Goal: Information Seeking & Learning: Check status

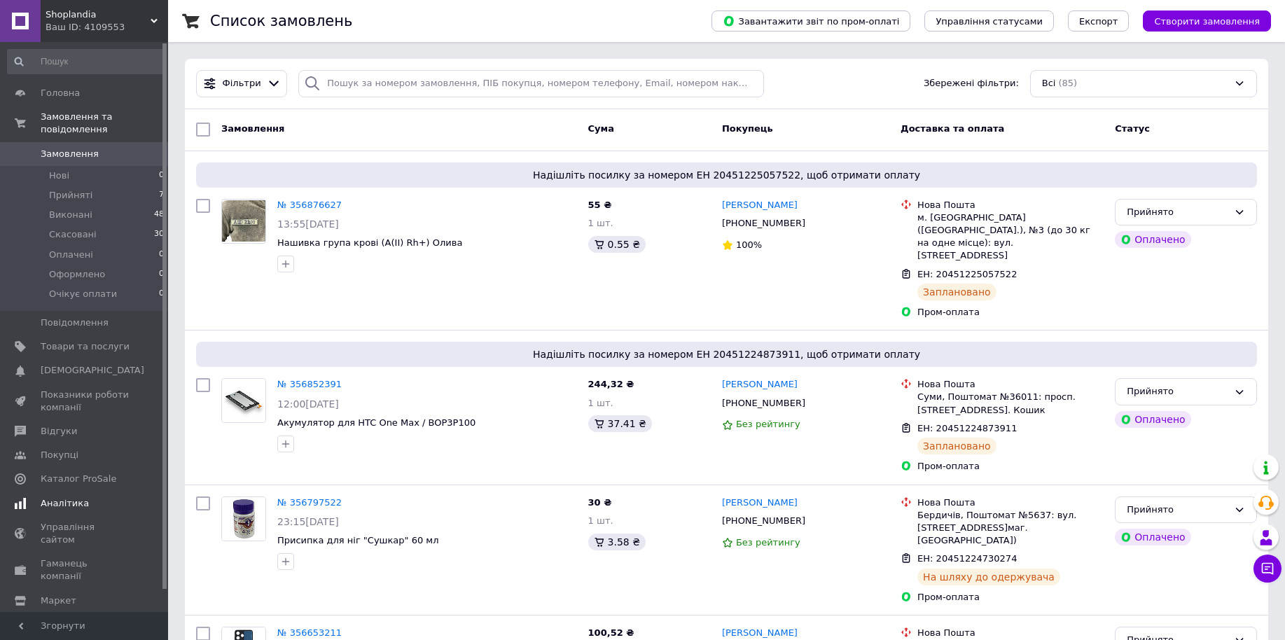
click at [79, 491] on link "Аналітика" at bounding box center [86, 503] width 172 height 24
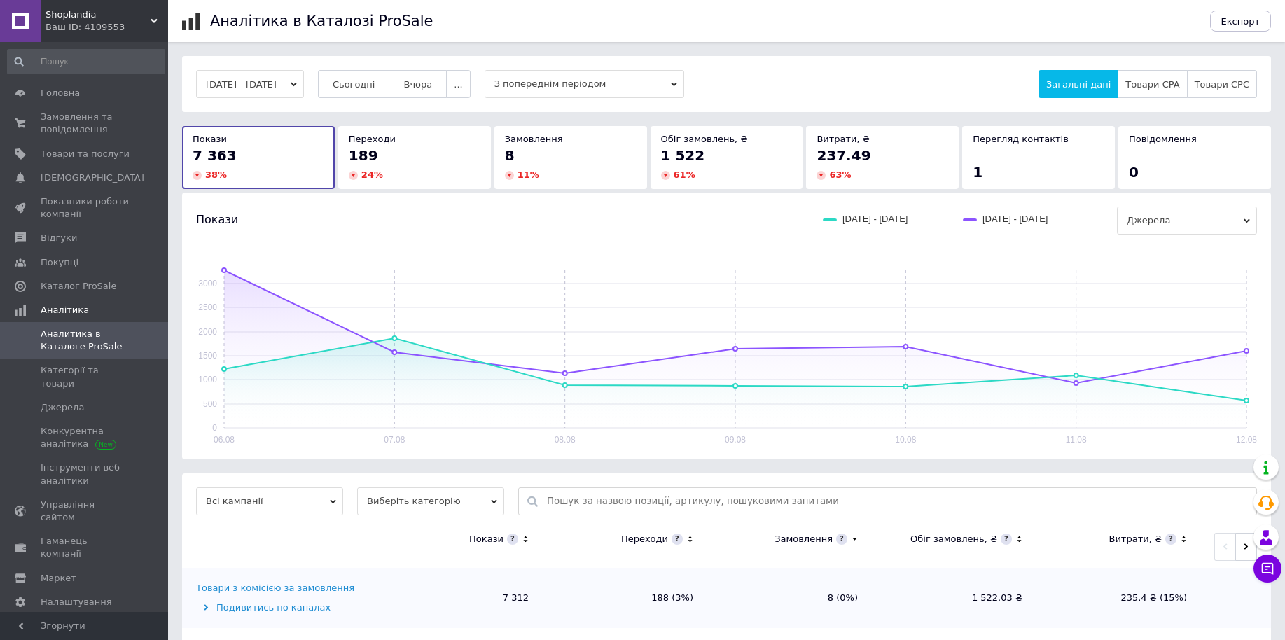
click at [345, 89] on button "Сьогодні" at bounding box center [354, 84] width 72 height 28
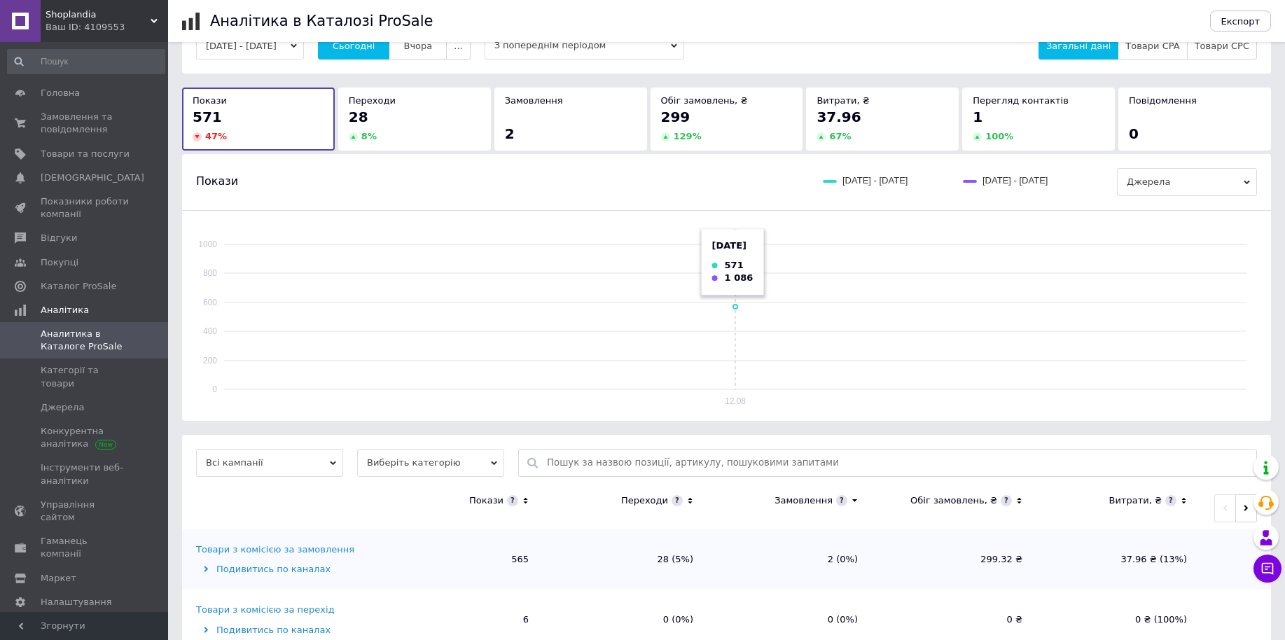
scroll to position [77, 0]
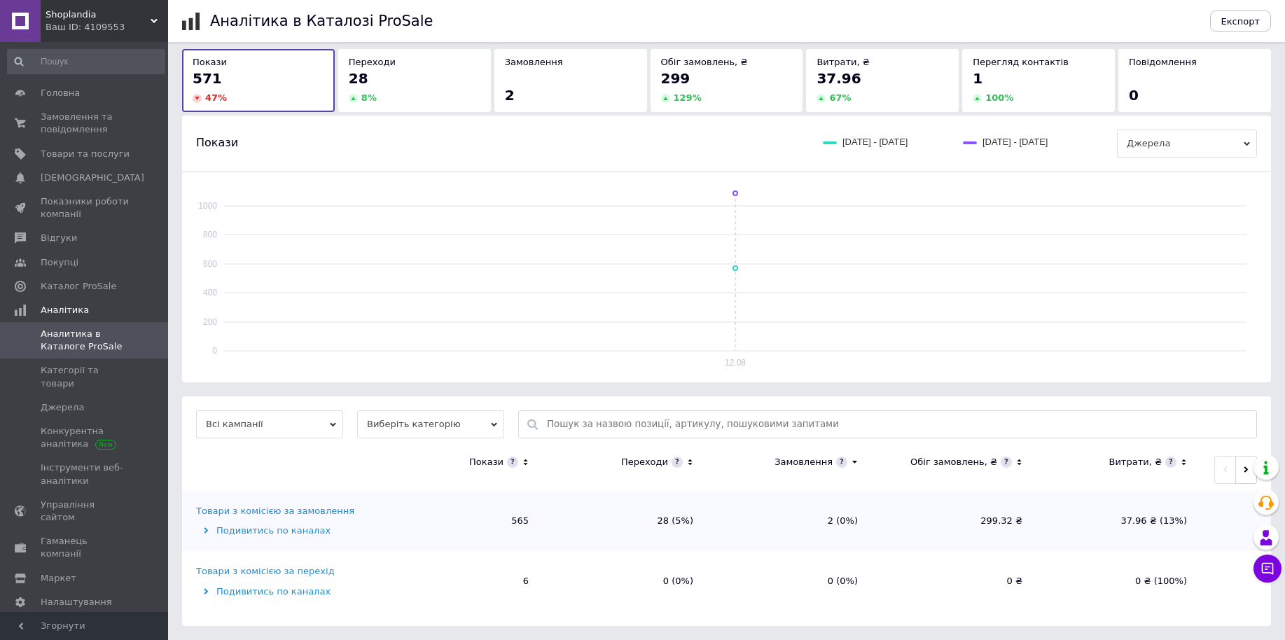
click at [449, 423] on span "Виберіть категорію" at bounding box center [430, 424] width 147 height 28
click at [447, 470] on li "Усі категорії" at bounding box center [430, 470] width 147 height 20
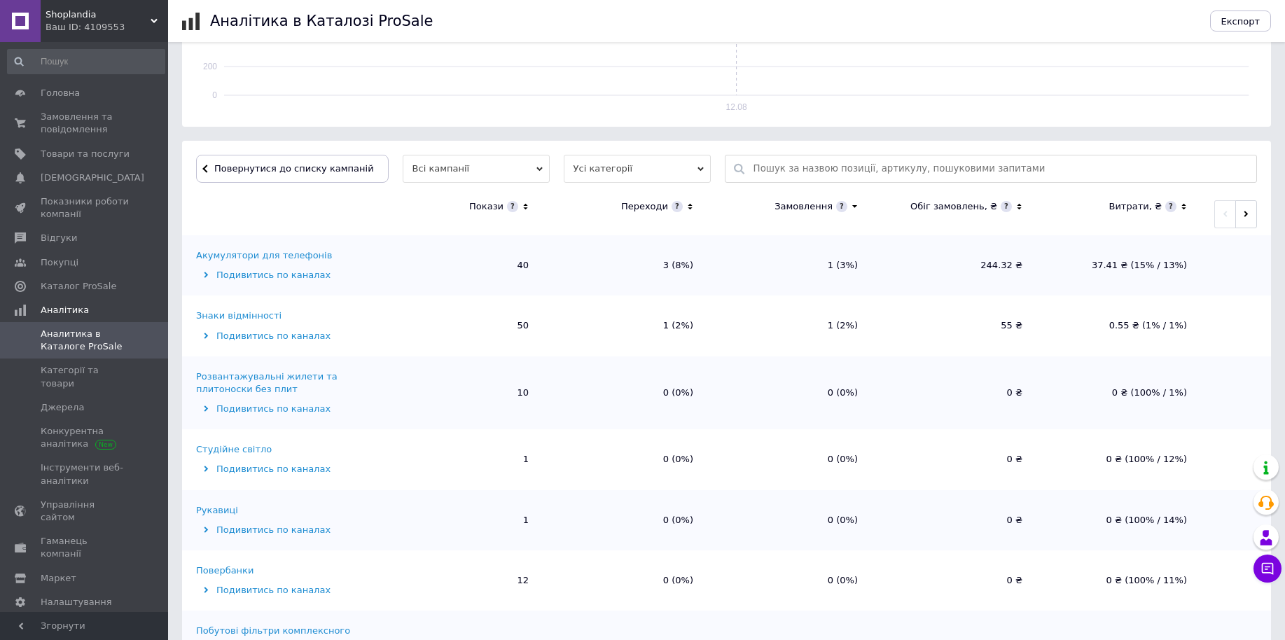
scroll to position [350, 0]
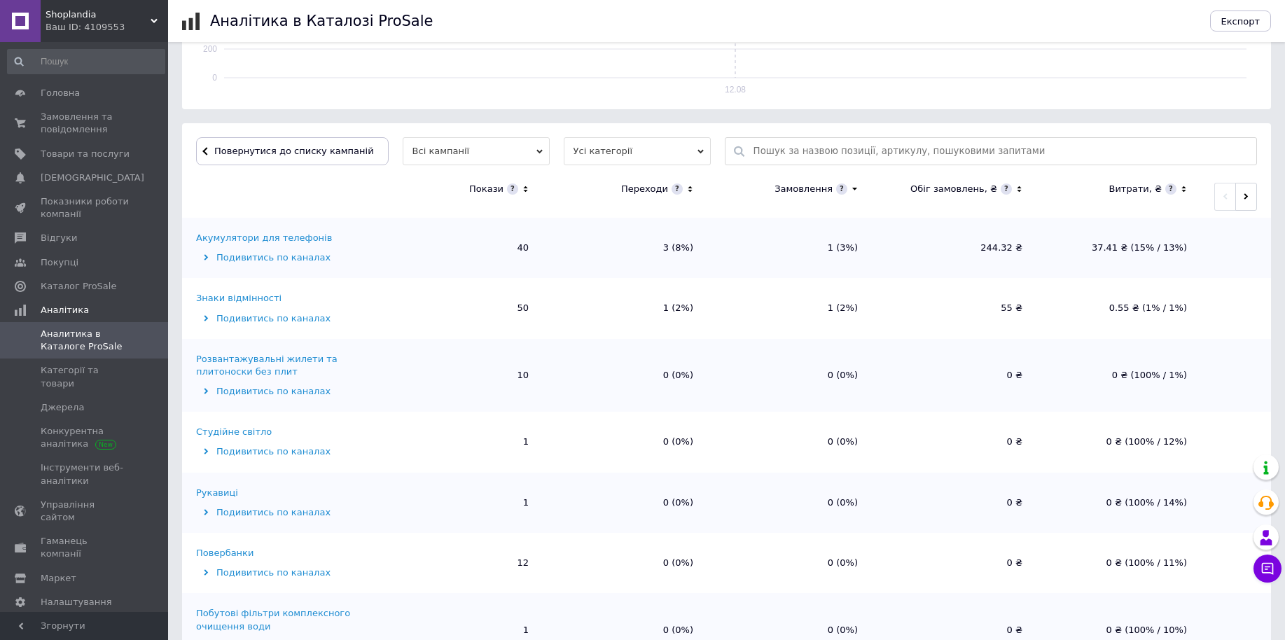
click at [687, 190] on icon at bounding box center [689, 189] width 4 height 6
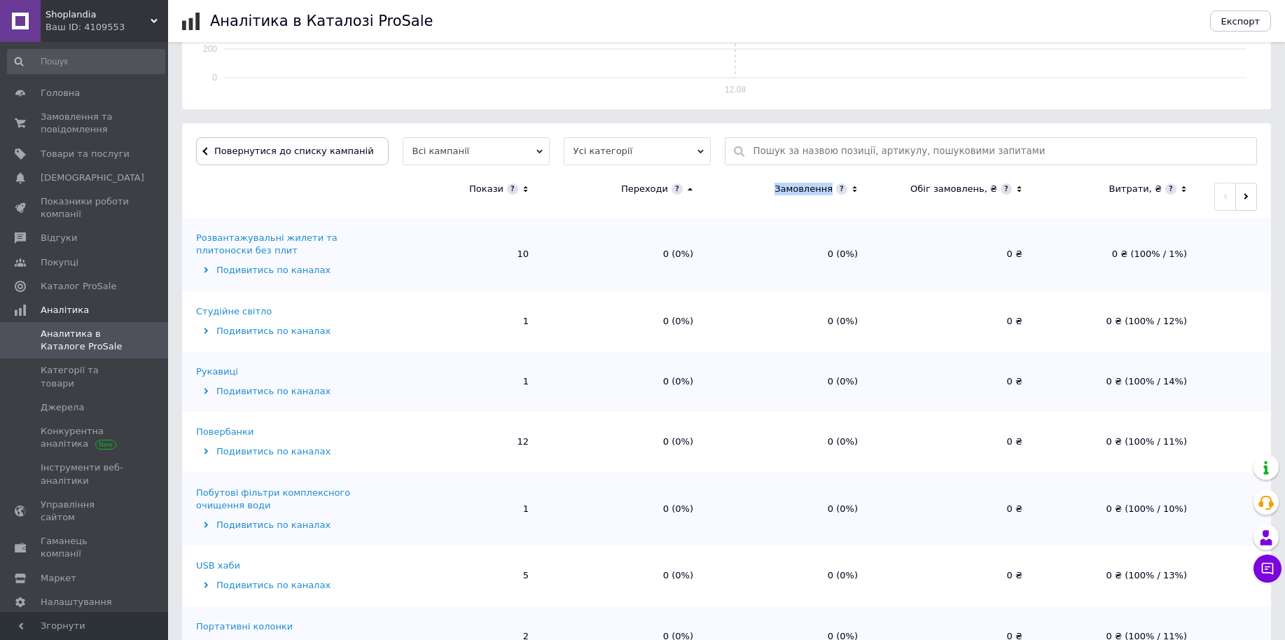
click at [687, 190] on icon at bounding box center [689, 189] width 5 height 3
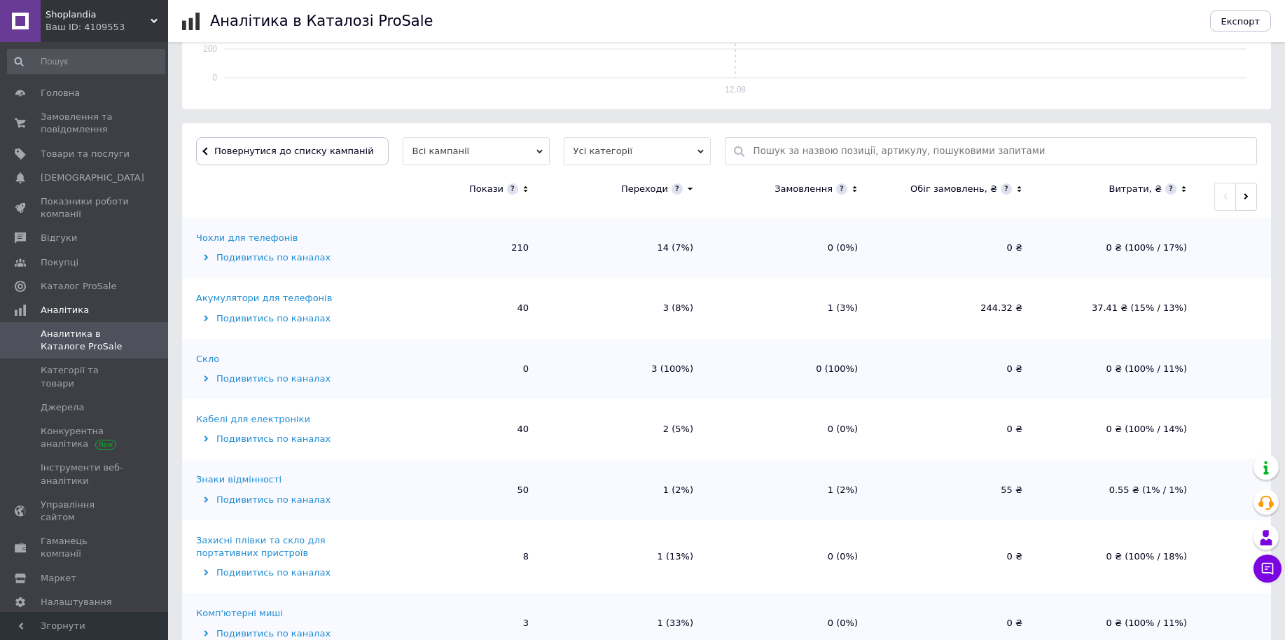
click at [233, 236] on div "Чохли для телефонів" at bounding box center [247, 238] width 102 height 13
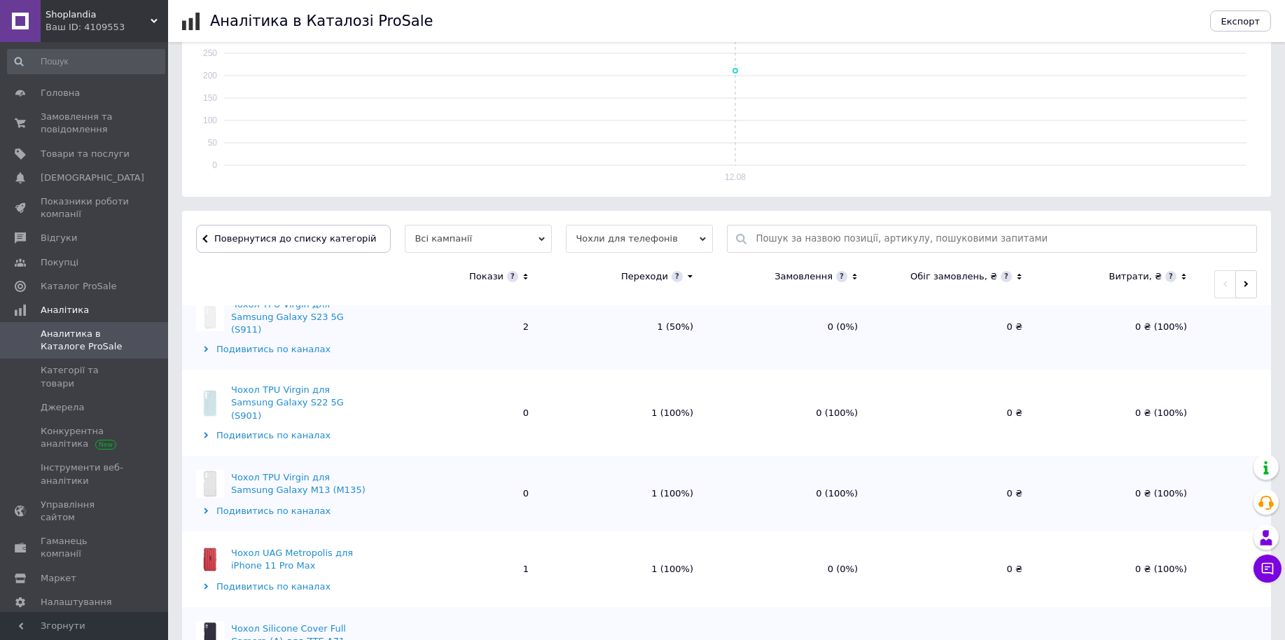
scroll to position [875, 0]
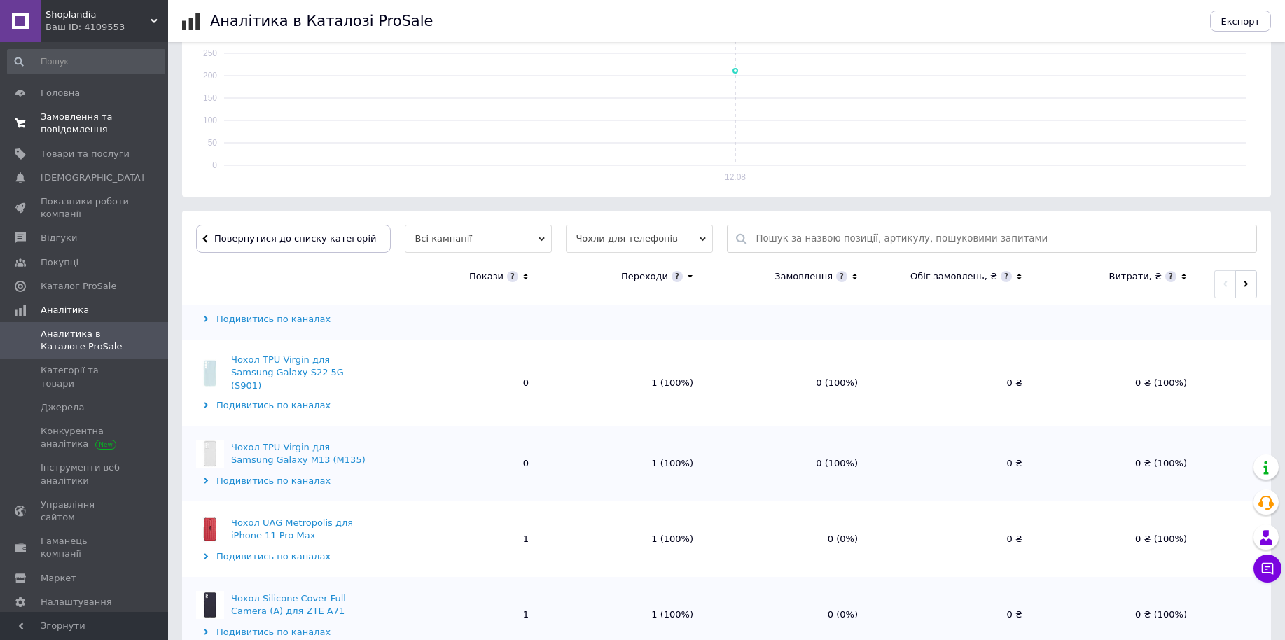
click at [100, 115] on span "Замовлення та повідомлення" at bounding box center [85, 123] width 89 height 25
